Goal: Use online tool/utility: Utilize a website feature to perform a specific function

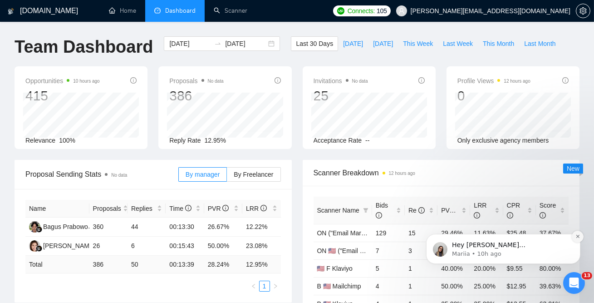
click at [576, 234] on icon "Dismiss notification" at bounding box center [577, 235] width 5 height 5
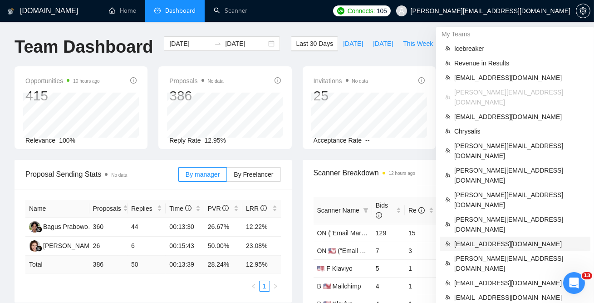
scroll to position [54, 0]
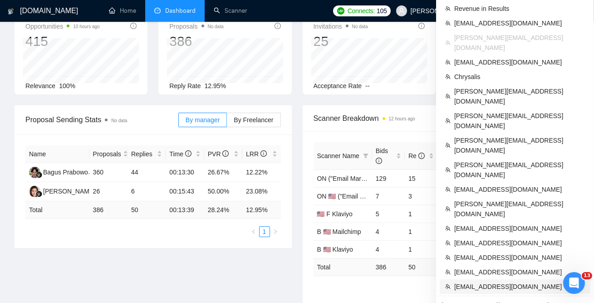
click at [471, 281] on span "[EMAIL_ADDRESS][DOMAIN_NAME]" at bounding box center [519, 286] width 131 height 10
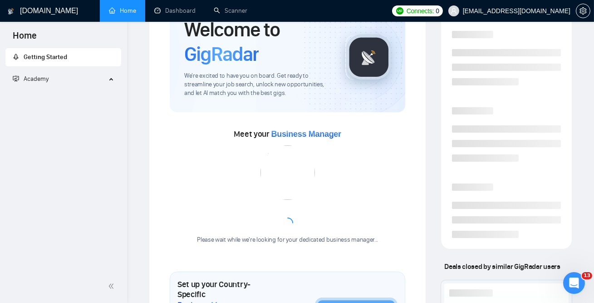
scroll to position [182, 0]
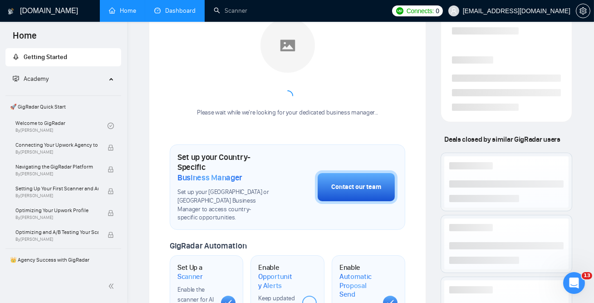
click at [176, 11] on link "Dashboard" at bounding box center [174, 11] width 41 height 8
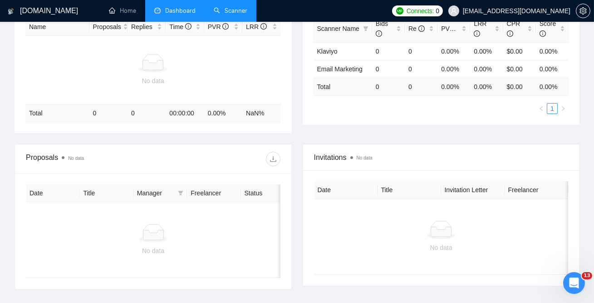
click at [227, 15] on link "Scanner" at bounding box center [231, 11] width 34 height 8
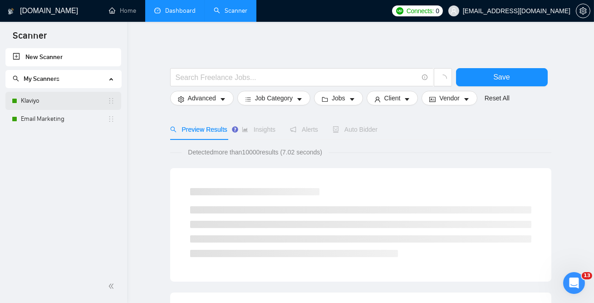
click at [48, 98] on link "Klaviyo" at bounding box center [64, 101] width 87 height 18
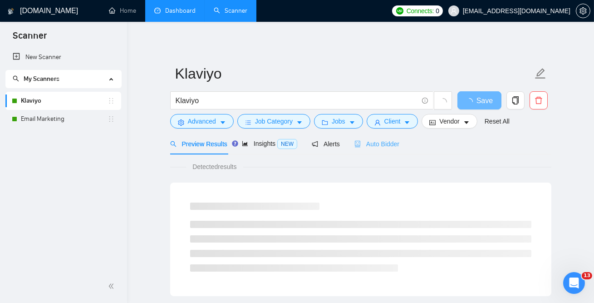
click at [384, 135] on div "Auto Bidder" at bounding box center [377, 143] width 45 height 21
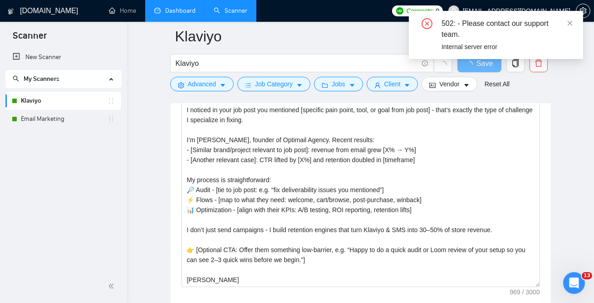
scroll to position [1017, 0]
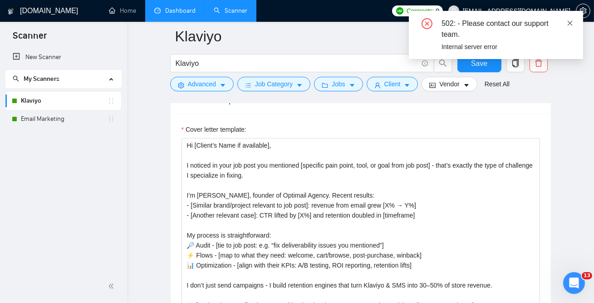
click at [570, 21] on icon "close" at bounding box center [570, 23] width 6 height 6
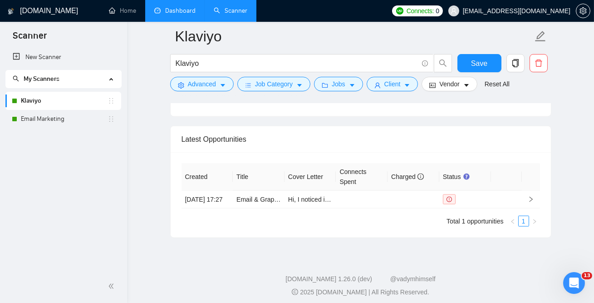
scroll to position [2218, 0]
